Goal: Navigation & Orientation: Find specific page/section

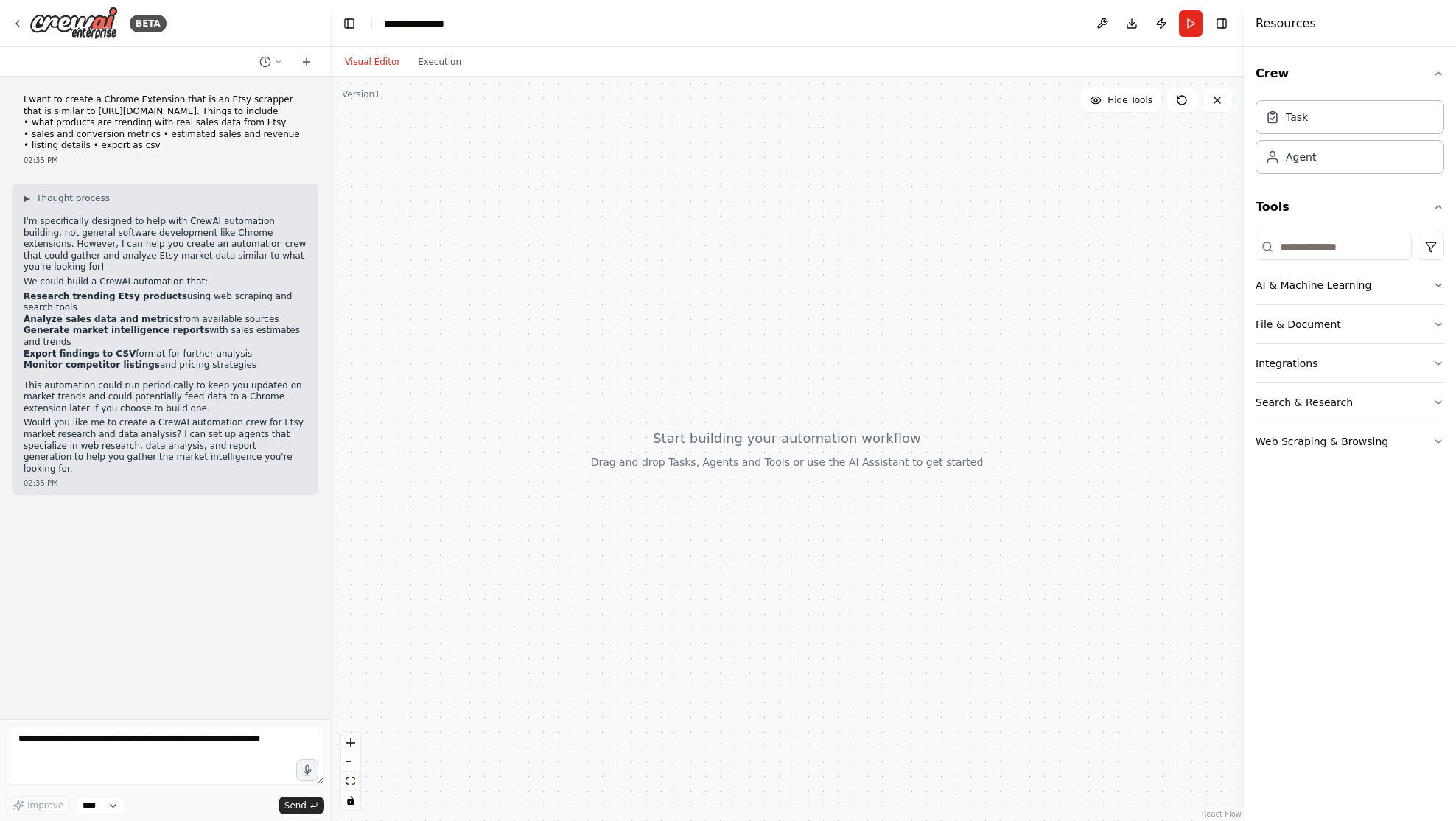
drag, startPoint x: 479, startPoint y: 192, endPoint x: 479, endPoint y: 184, distance: 8.0
click at [479, 190] on div at bounding box center [787, 448] width 914 height 745
click at [40, 25] on img at bounding box center [73, 23] width 89 height 33
click at [20, 24] on icon at bounding box center [18, 23] width 12 height 12
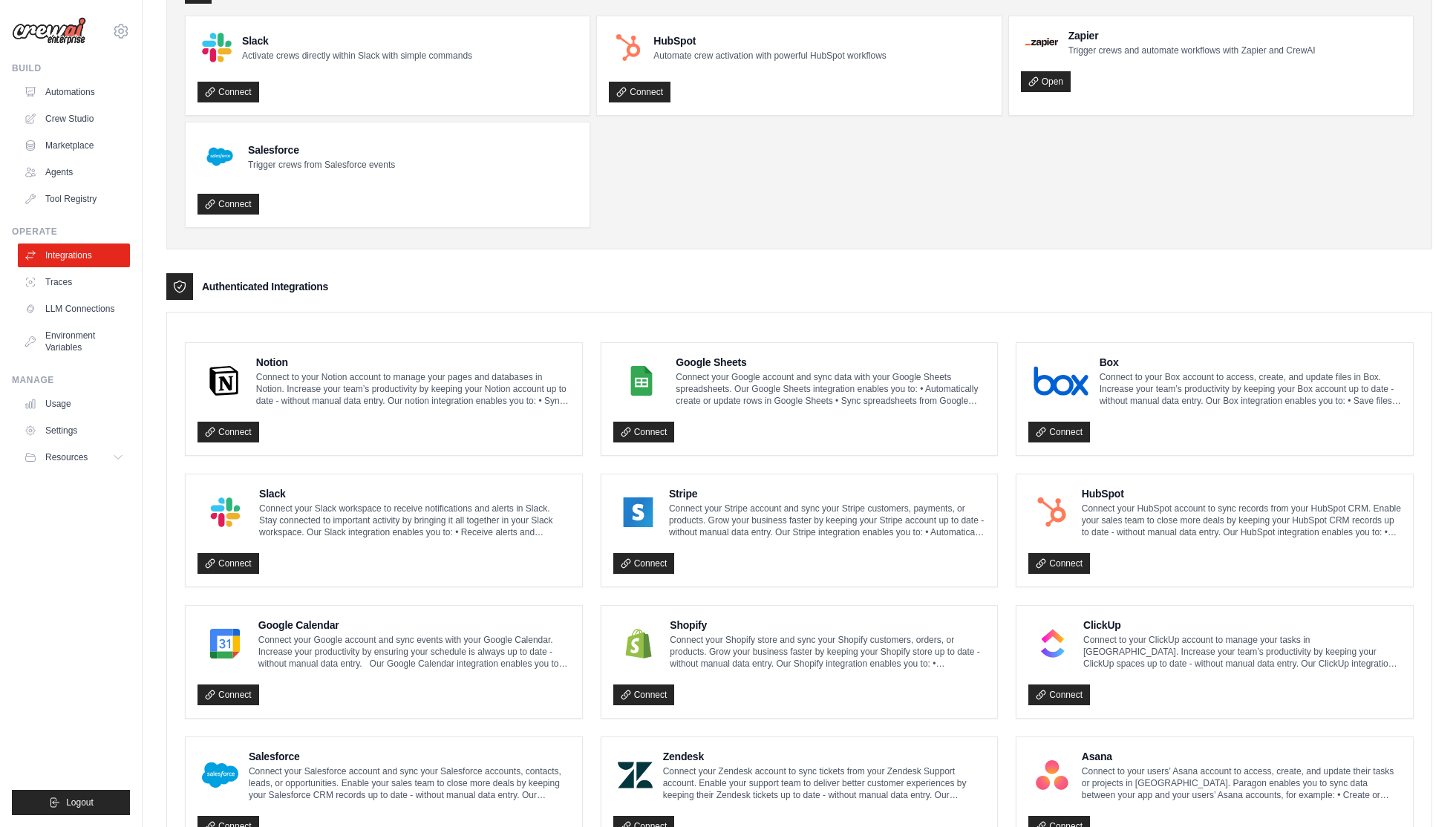
scroll to position [68, 0]
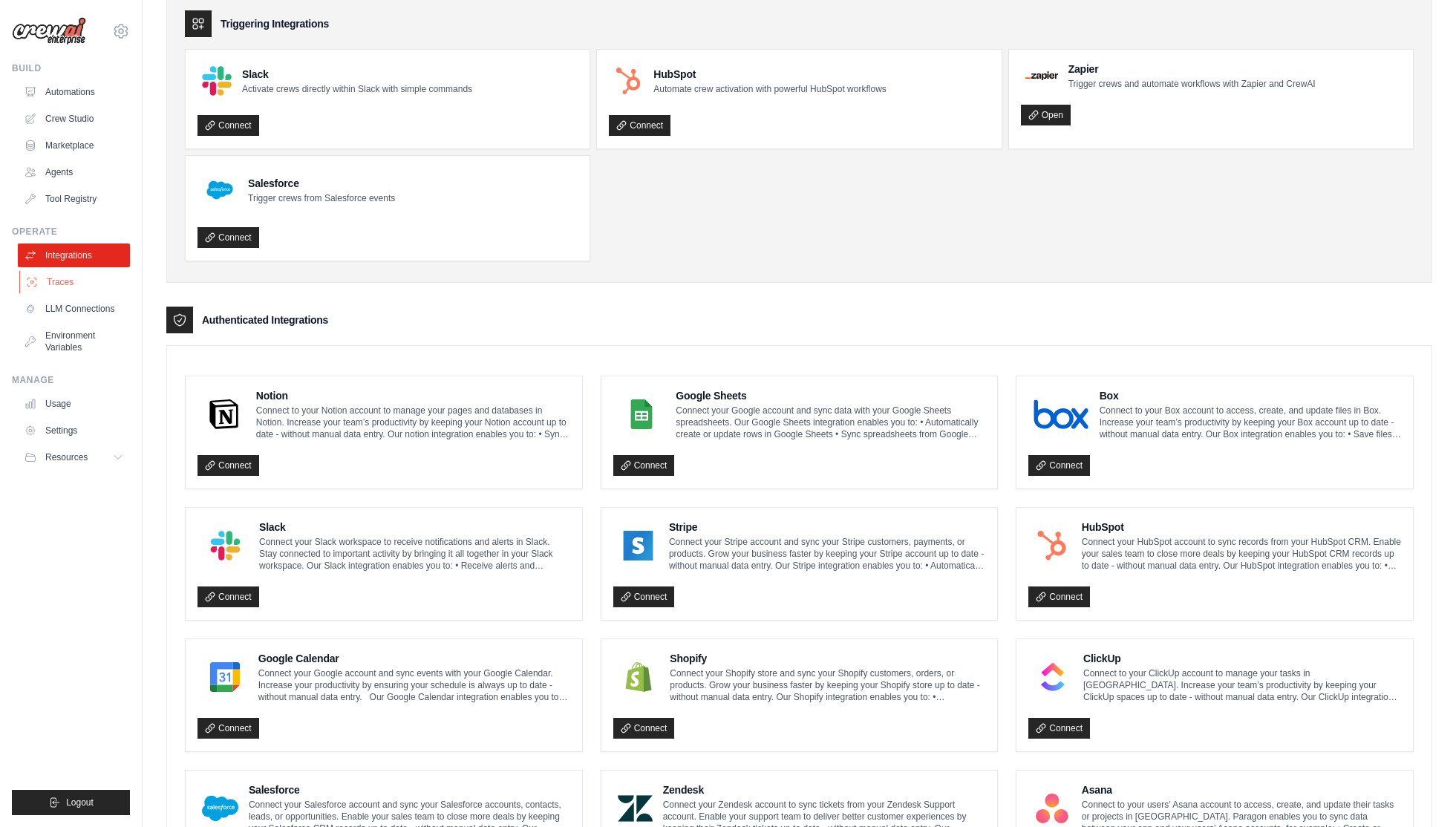
click at [80, 286] on link "Traces" at bounding box center [75, 282] width 112 height 24
